Goal: Navigation & Orientation: Find specific page/section

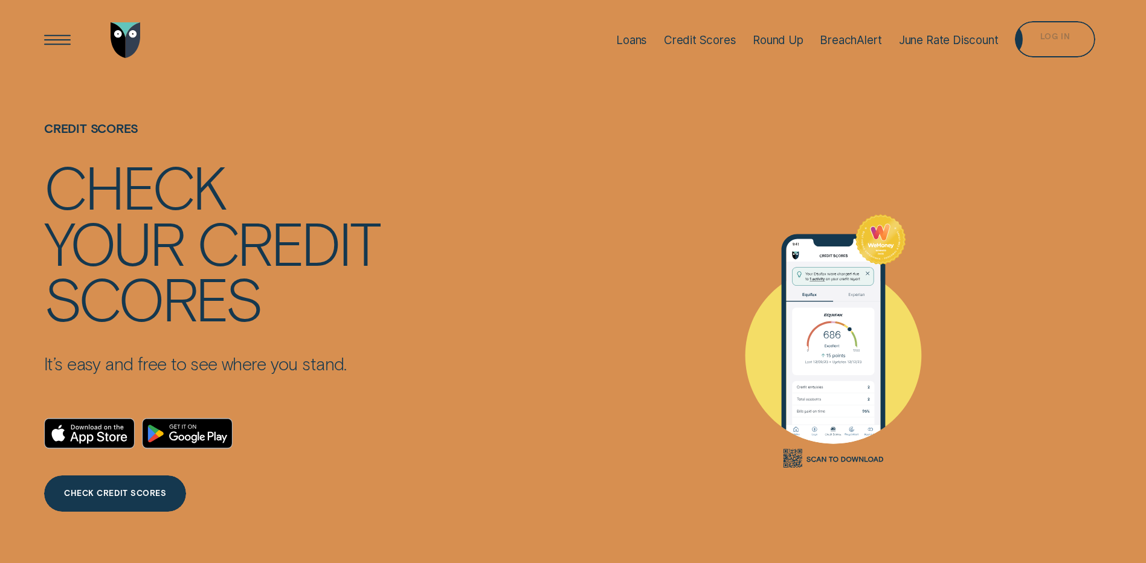
click at [1046, 46] on div "Log in" at bounding box center [1055, 39] width 80 height 36
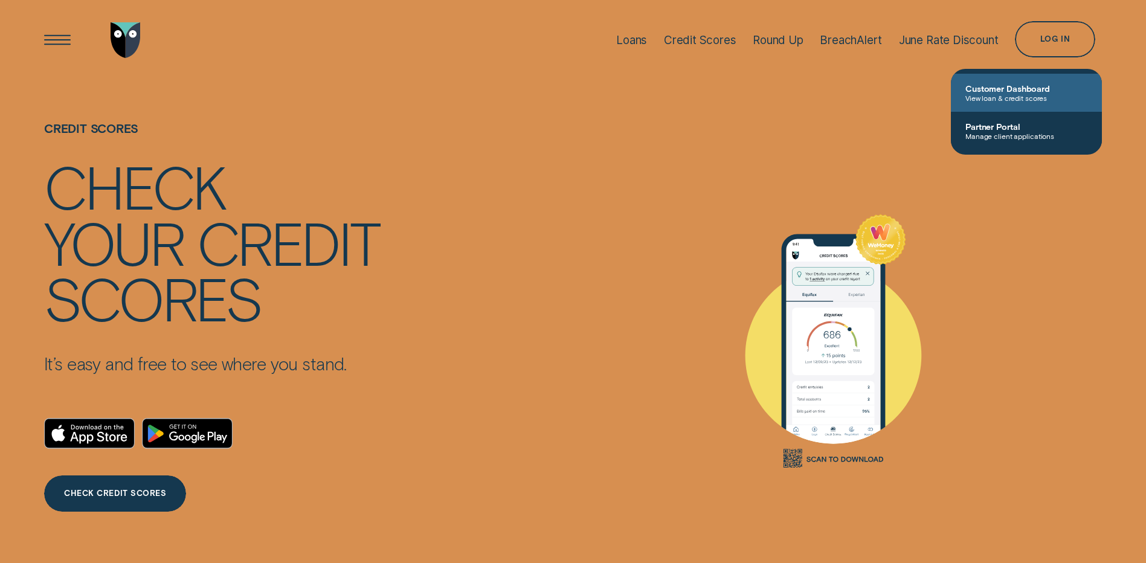
click at [1023, 85] on span "Customer Dashboard" at bounding box center [1027, 88] width 122 height 10
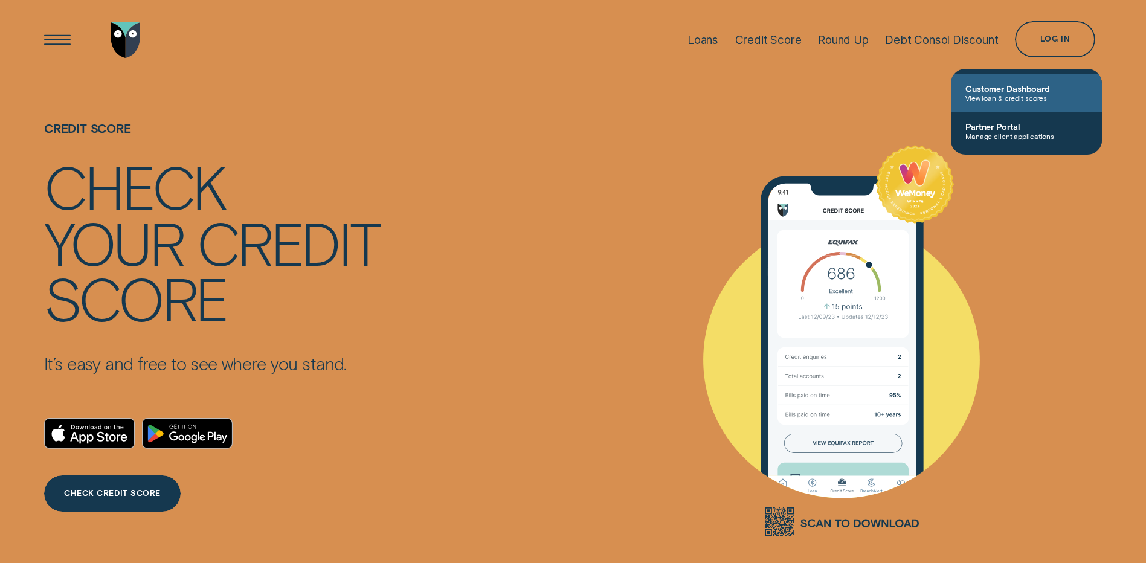
click at [984, 89] on span "Customer Dashboard" at bounding box center [1027, 88] width 122 height 10
